Goal: Task Accomplishment & Management: Manage account settings

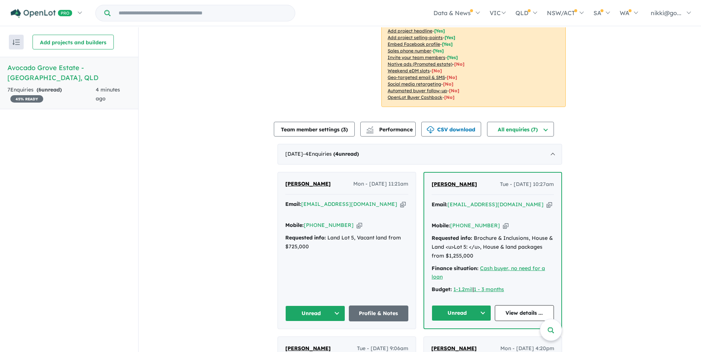
scroll to position [185, 0]
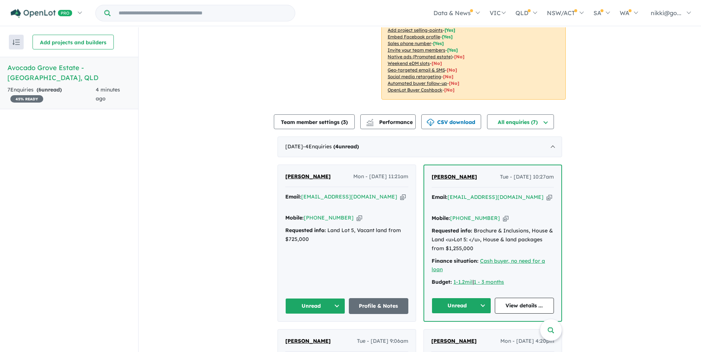
click at [480, 298] on button "Unread" at bounding box center [460, 306] width 59 height 16
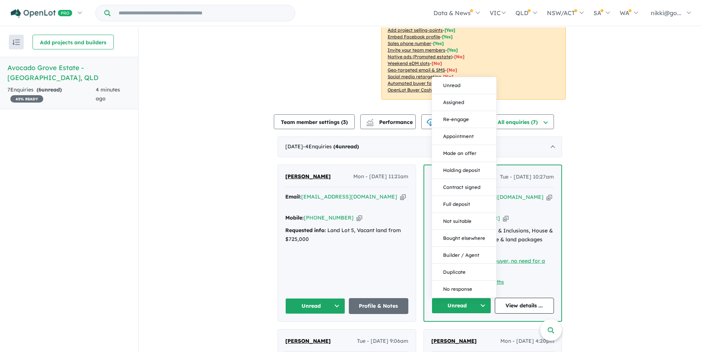
click at [466, 298] on button "Unread" at bounding box center [460, 306] width 59 height 16
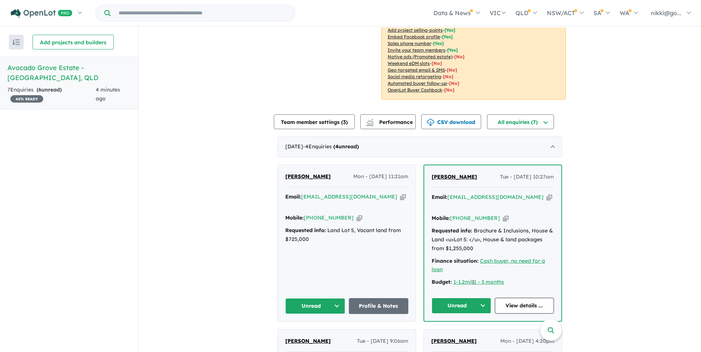
click at [513, 278] on div "Budget: 1-1.2mil | 1 - 3 months" at bounding box center [492, 282] width 122 height 9
click at [495, 227] on div "Requested info: Brochure & Inclusions, House & Land <u>Lot 5: </u>, House & lan…" at bounding box center [492, 240] width 122 height 26
click at [513, 265] on div "Email: [EMAIL_ADDRESS][DOMAIN_NAME] Copied! Mobile: [PHONE_NUMBER] Copied! Requ…" at bounding box center [492, 241] width 122 height 97
click at [641, 238] on div "View all projects in your account [GEOGRAPHIC_DATA] - Maleny 45 % READY Land si…" at bounding box center [419, 189] width 562 height 692
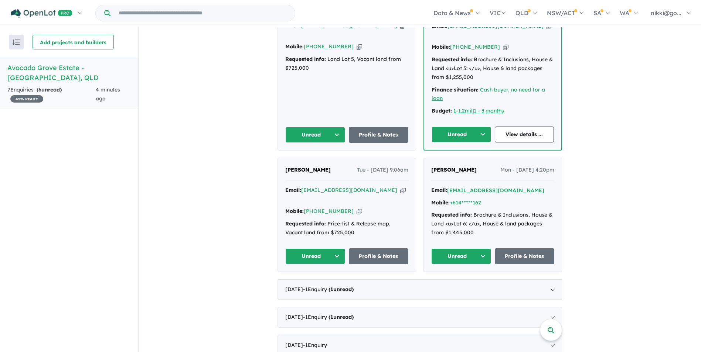
scroll to position [171, 0]
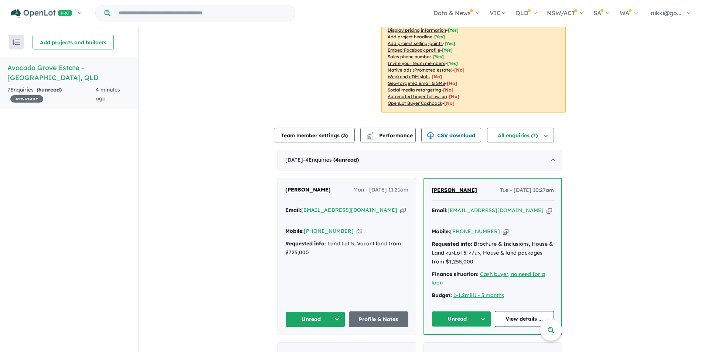
click at [480, 311] on button "Unread" at bounding box center [460, 319] width 59 height 16
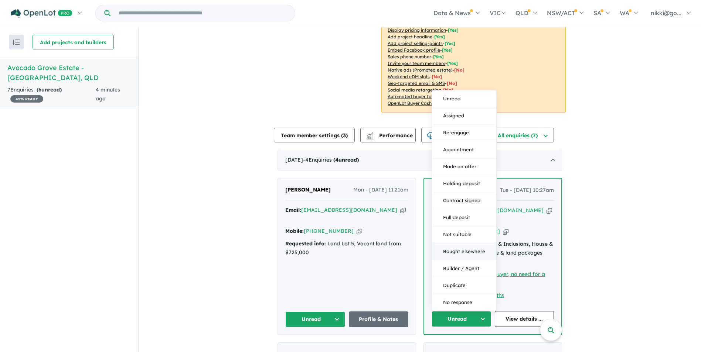
scroll to position [0, 0]
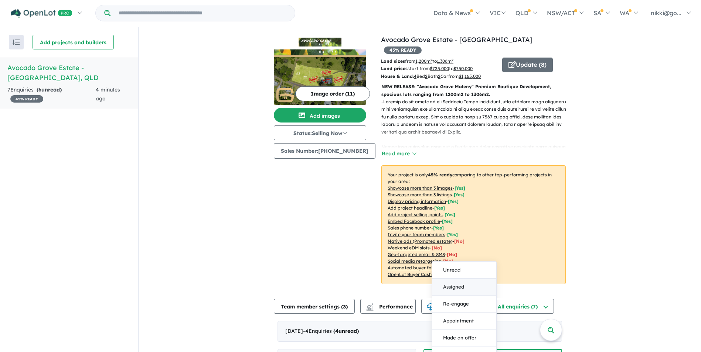
click at [459, 279] on button "Assigned" at bounding box center [464, 287] width 64 height 17
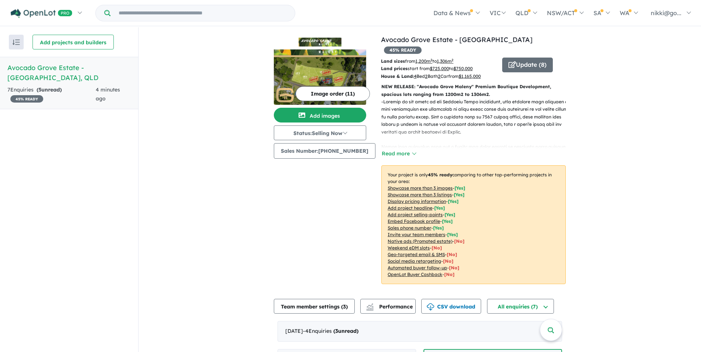
scroll to position [185, 0]
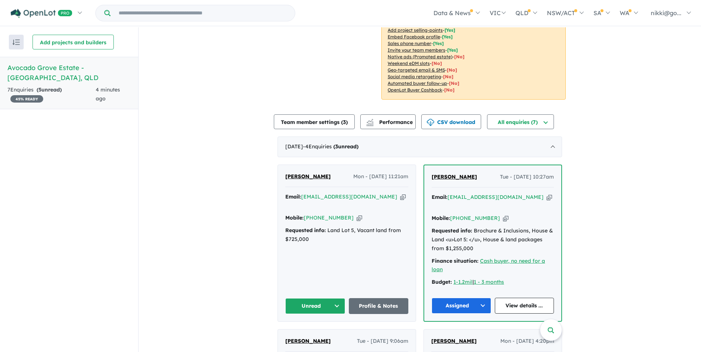
click at [335, 298] on button "Unread" at bounding box center [315, 306] width 60 height 16
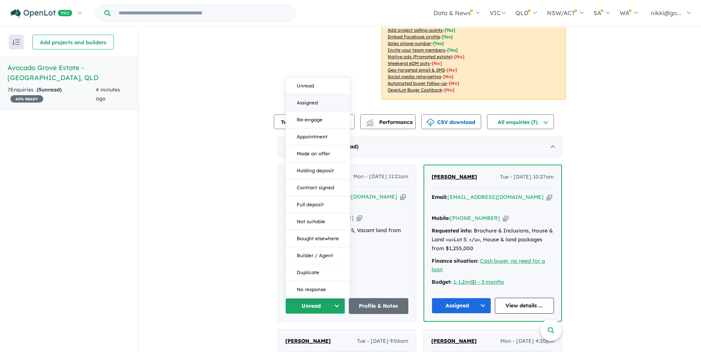
click at [312, 96] on button "Assigned" at bounding box center [317, 103] width 64 height 17
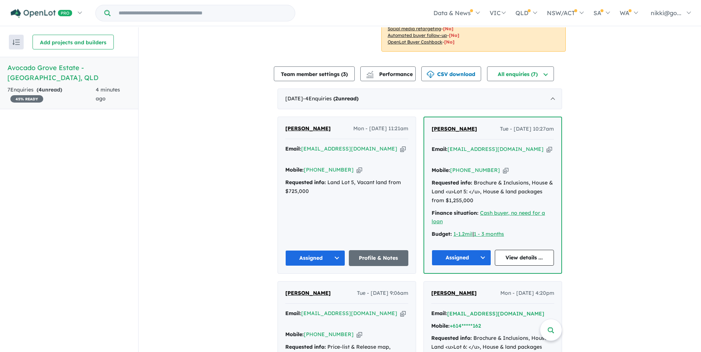
scroll to position [356, 0]
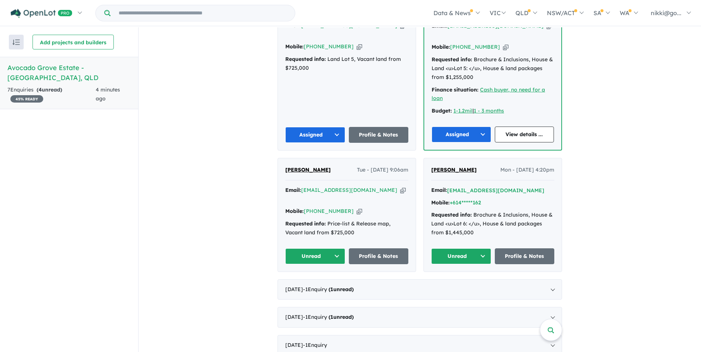
click at [481, 249] on button "Unread" at bounding box center [461, 257] width 60 height 16
click at [459, 283] on button "Assigned" at bounding box center [463, 291] width 64 height 17
click at [333, 249] on button "Unread" at bounding box center [315, 257] width 60 height 16
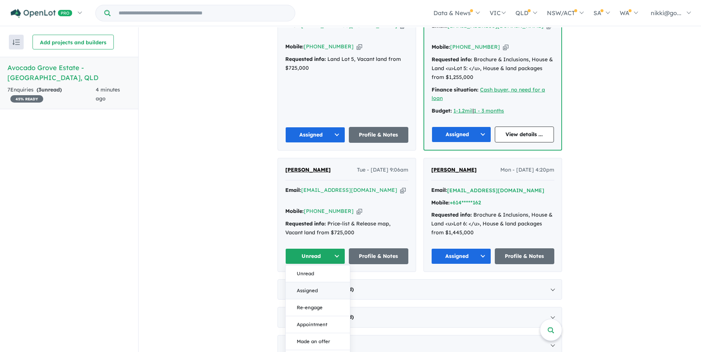
click at [323, 283] on button "Assigned" at bounding box center [317, 291] width 64 height 17
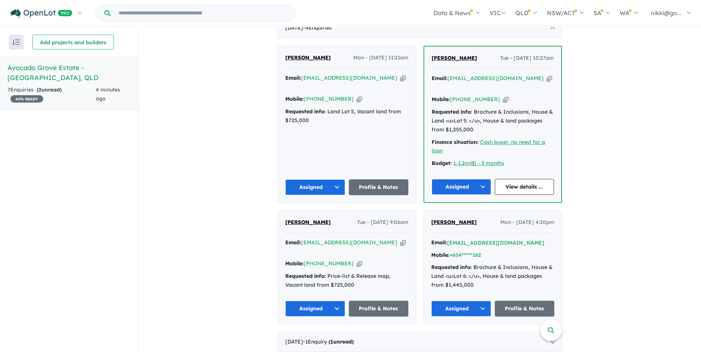
scroll to position [208, 0]
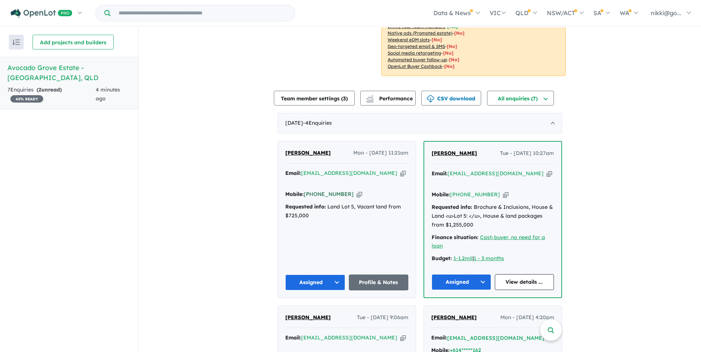
drag, startPoint x: 344, startPoint y: 175, endPoint x: 307, endPoint y: 174, distance: 37.3
click at [307, 190] on div "Mobile: [PHONE_NUMBER] Copied!" at bounding box center [346, 194] width 123 height 9
copy link "61 407 969 794"
click at [592, 215] on div "View all projects in your account [GEOGRAPHIC_DATA] - Maleny 45 % READY Land si…" at bounding box center [419, 165] width 562 height 692
